Goal: Task Accomplishment & Management: Manage account settings

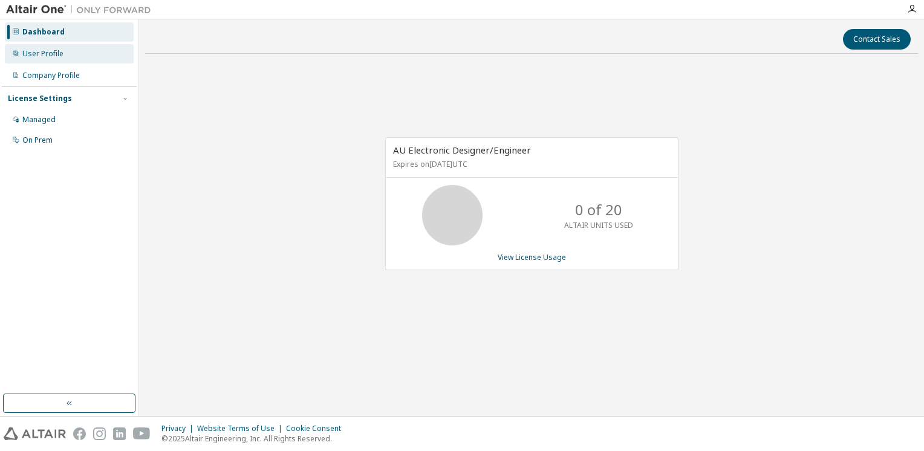
click at [44, 57] on div "User Profile" at bounding box center [42, 54] width 41 height 10
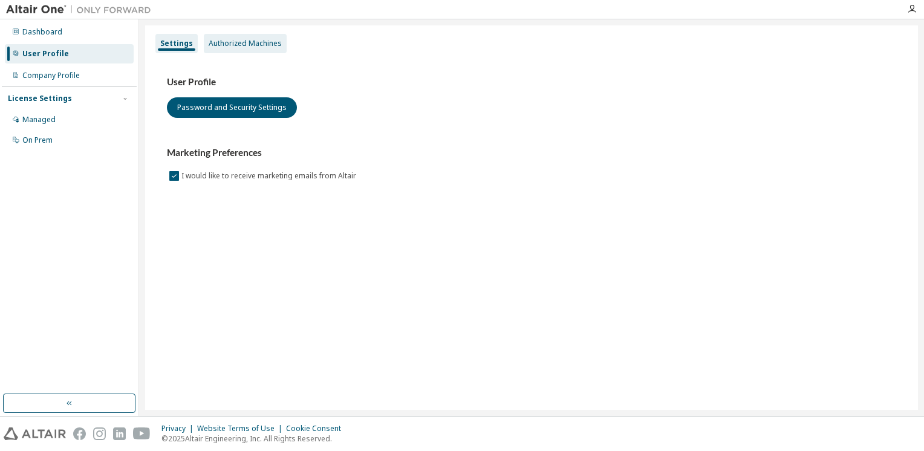
click at [234, 42] on div "Authorized Machines" at bounding box center [245, 44] width 73 height 10
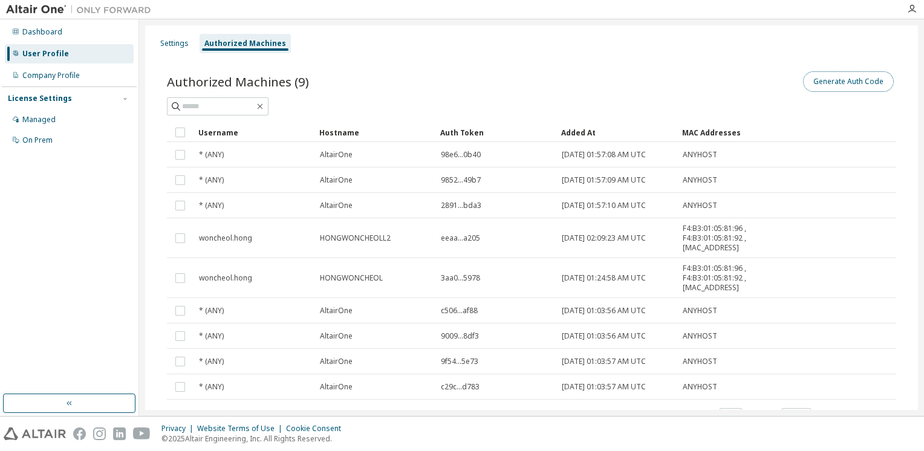
click at [841, 82] on button "Generate Auth Code" at bounding box center [848, 81] width 91 height 21
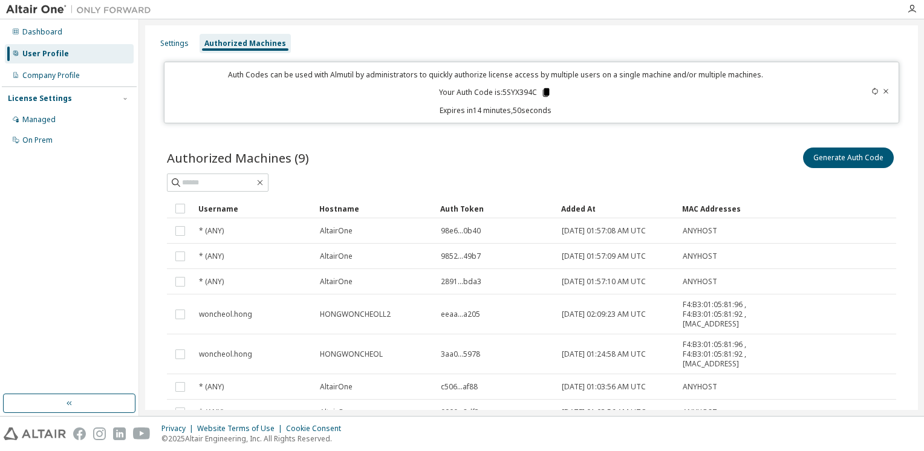
click at [540, 91] on icon at bounding box center [545, 92] width 11 height 11
click at [41, 57] on div "User Profile" at bounding box center [45, 54] width 47 height 10
click at [45, 53] on div "User Profile" at bounding box center [45, 54] width 47 height 10
click at [74, 73] on div "Company Profile" at bounding box center [50, 76] width 57 height 10
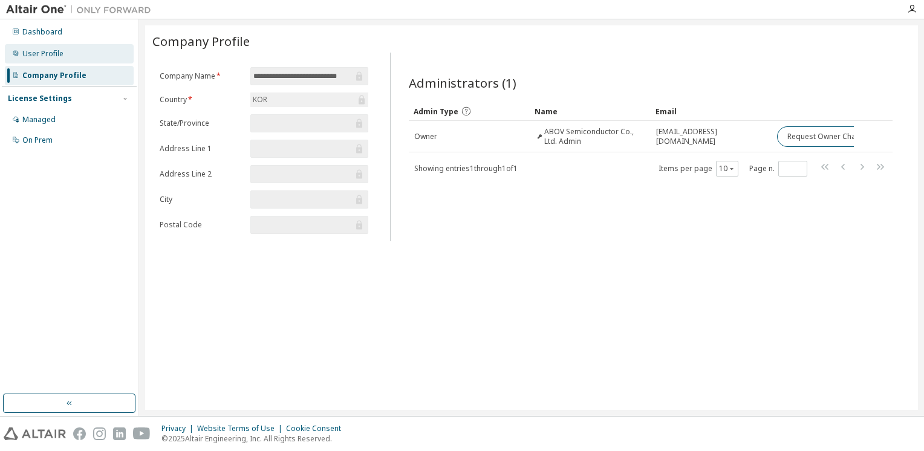
click at [61, 57] on div "User Profile" at bounding box center [42, 54] width 41 height 10
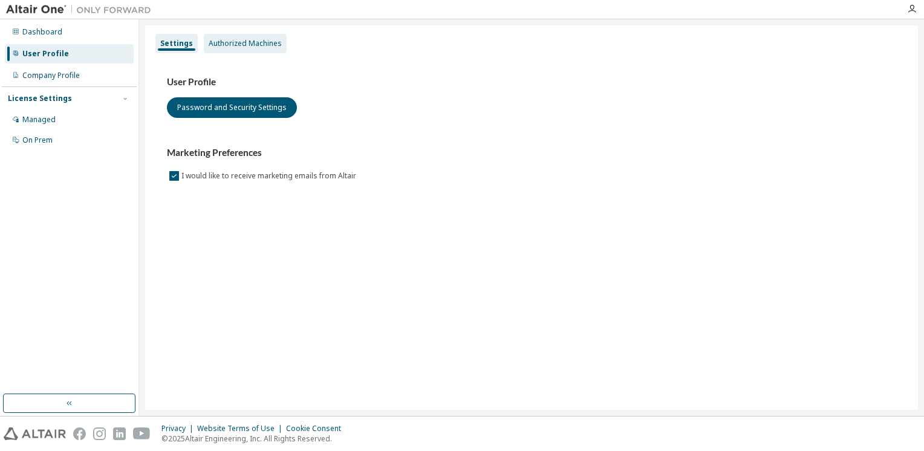
click at [235, 42] on div "Authorized Machines" at bounding box center [245, 44] width 73 height 10
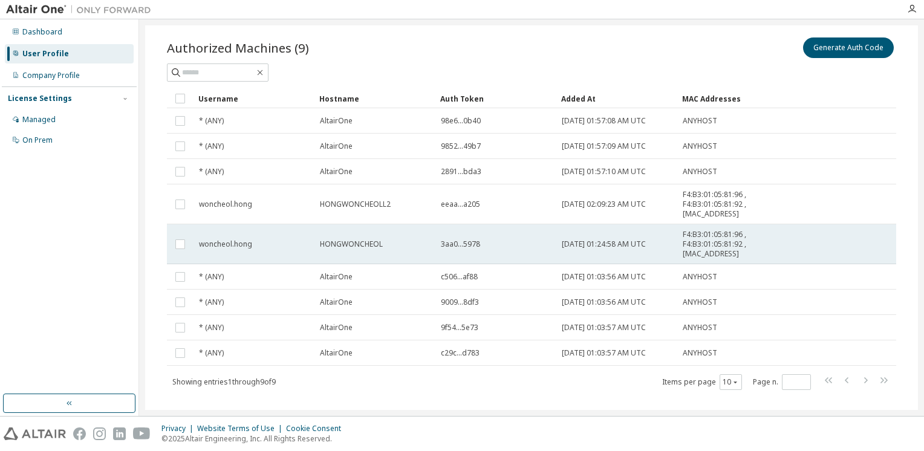
scroll to position [51, 0]
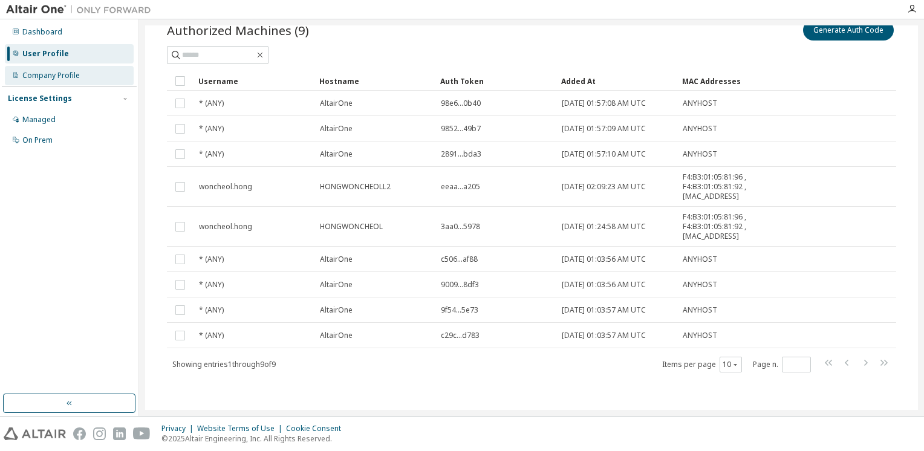
click at [37, 73] on div "Company Profile" at bounding box center [50, 76] width 57 height 10
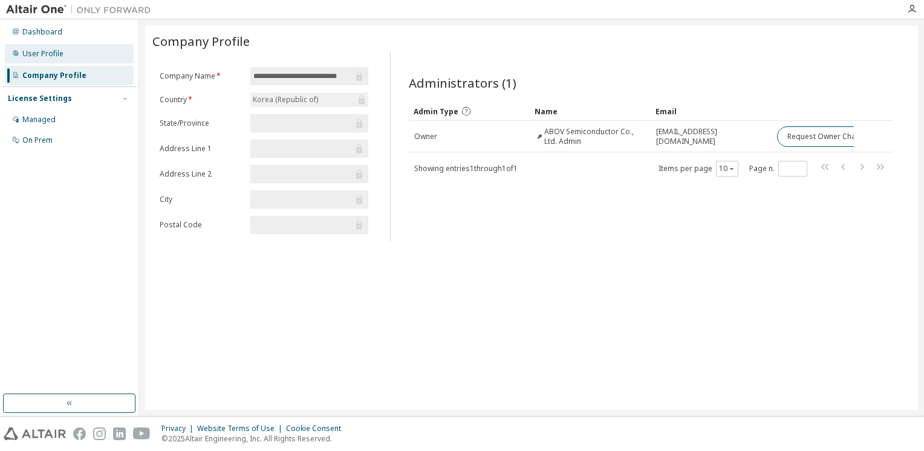
click at [47, 54] on div "User Profile" at bounding box center [42, 54] width 41 height 10
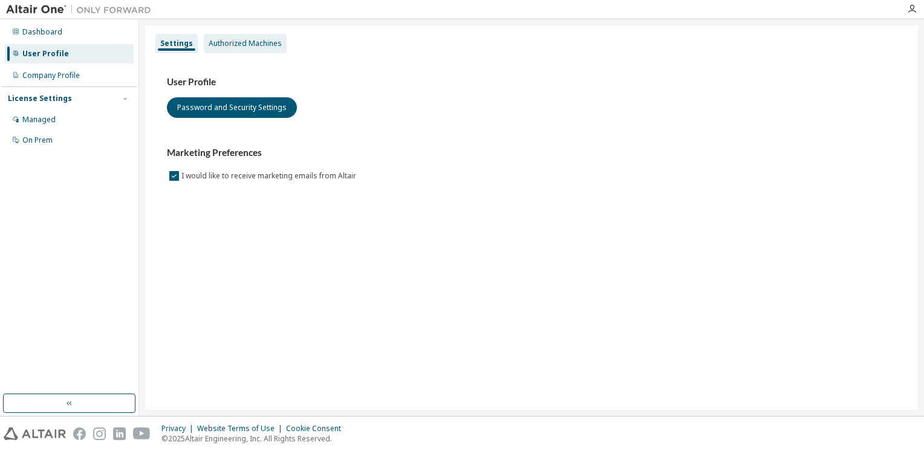
click at [231, 45] on div "Authorized Machines" at bounding box center [245, 44] width 73 height 10
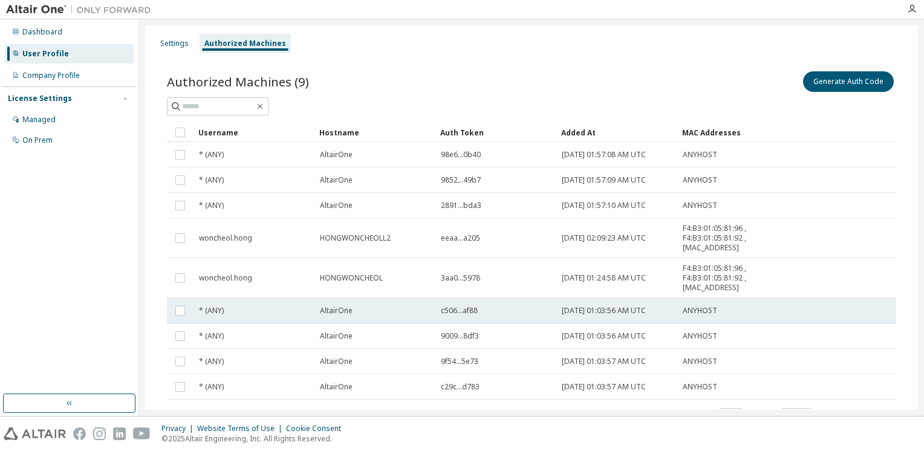
scroll to position [51, 0]
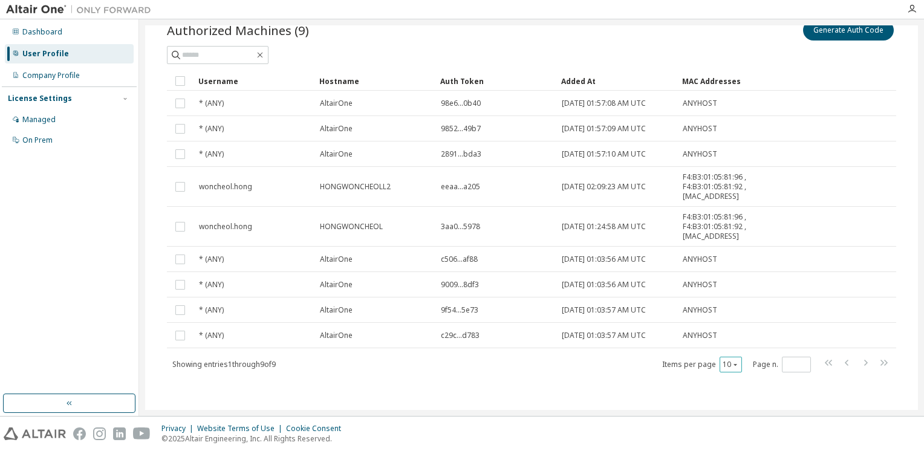
click at [731, 364] on icon "button" at bounding box center [734, 364] width 7 height 7
click at [729, 388] on div "20" at bounding box center [762, 394] width 97 height 15
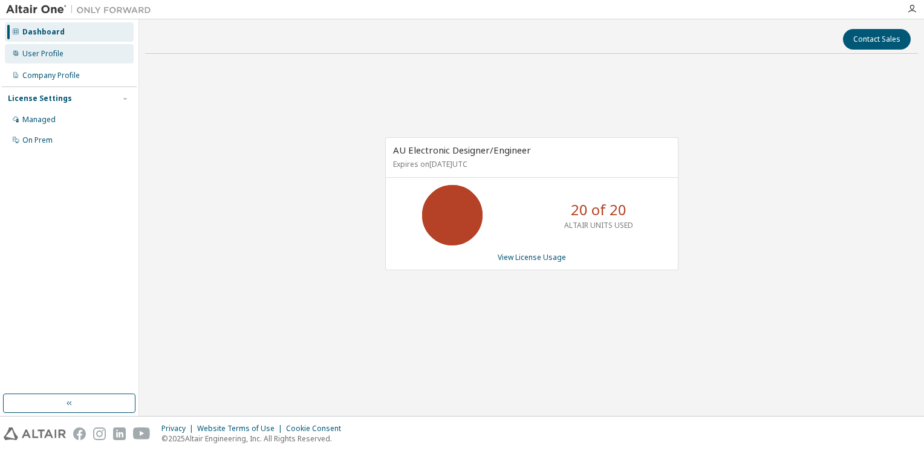
click at [40, 59] on div "User Profile" at bounding box center [69, 53] width 129 height 19
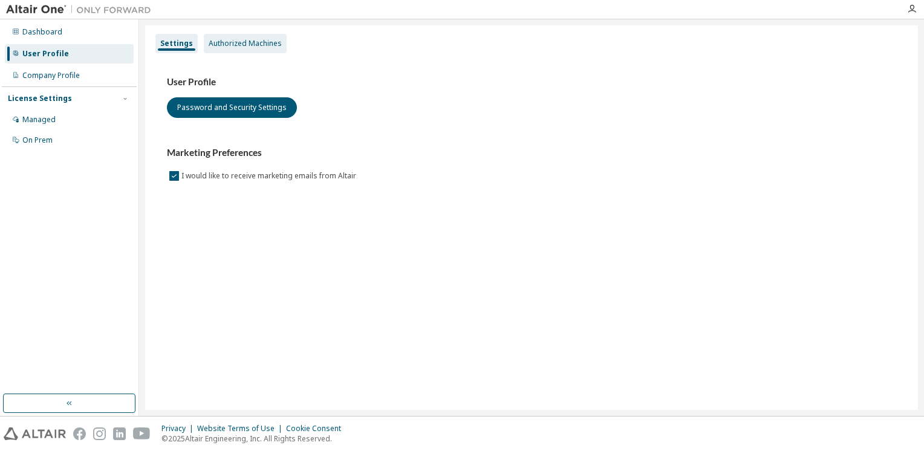
click at [228, 41] on div "Authorized Machines" at bounding box center [245, 44] width 73 height 10
